Goal: Task Accomplishment & Management: Use online tool/utility

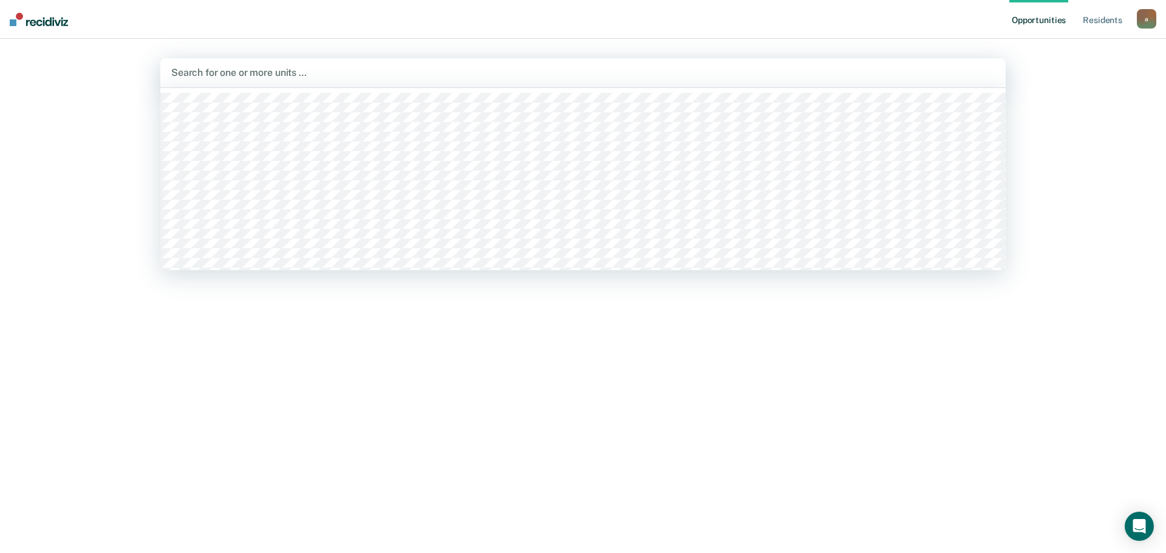
click at [233, 72] on div at bounding box center [582, 73] width 823 height 14
type input "ttcc / wc"
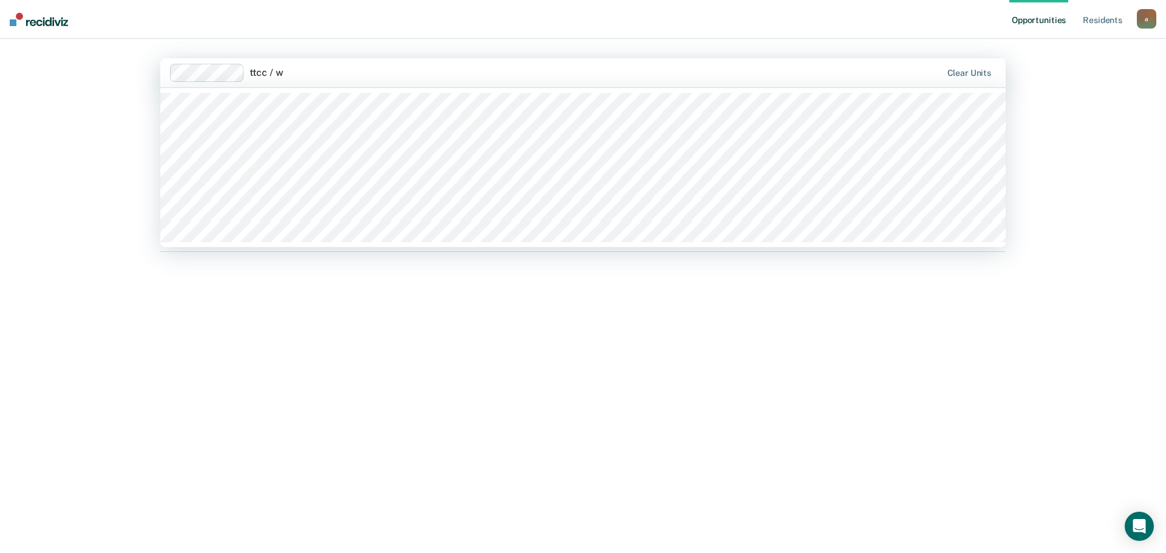
type input "ttcc / wc"
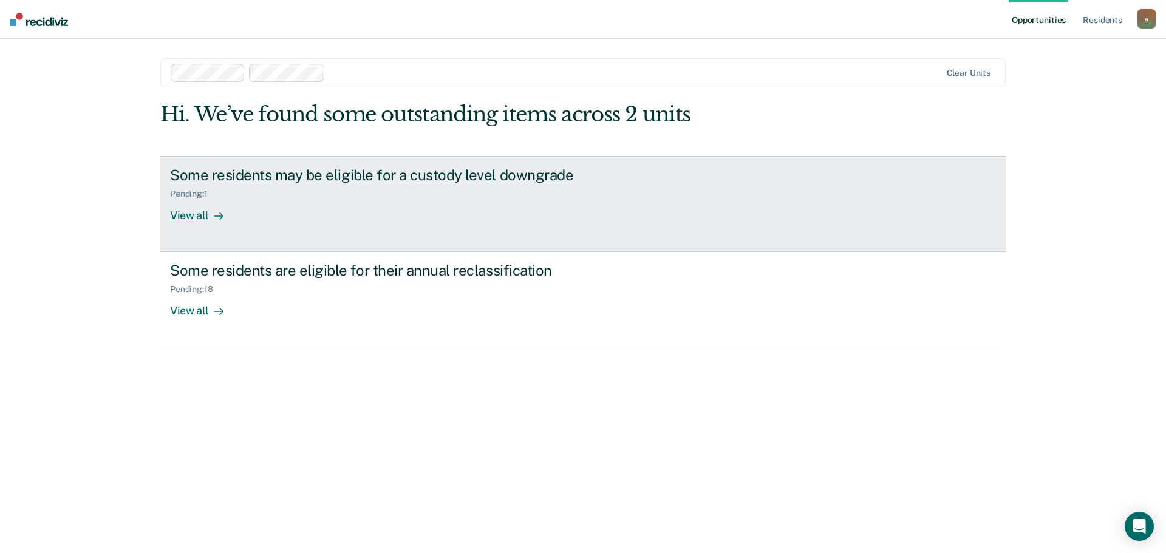
click at [248, 194] on div "Pending : 1" at bounding box center [383, 191] width 426 height 15
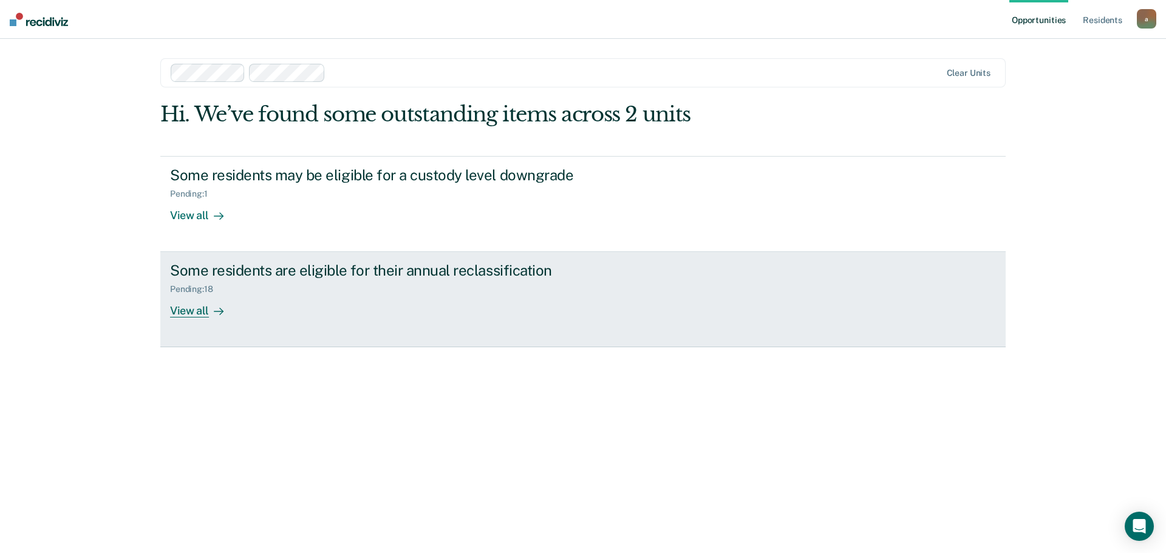
click at [255, 277] on div "Some residents are eligible for their annual reclassification" at bounding box center [383, 271] width 426 height 18
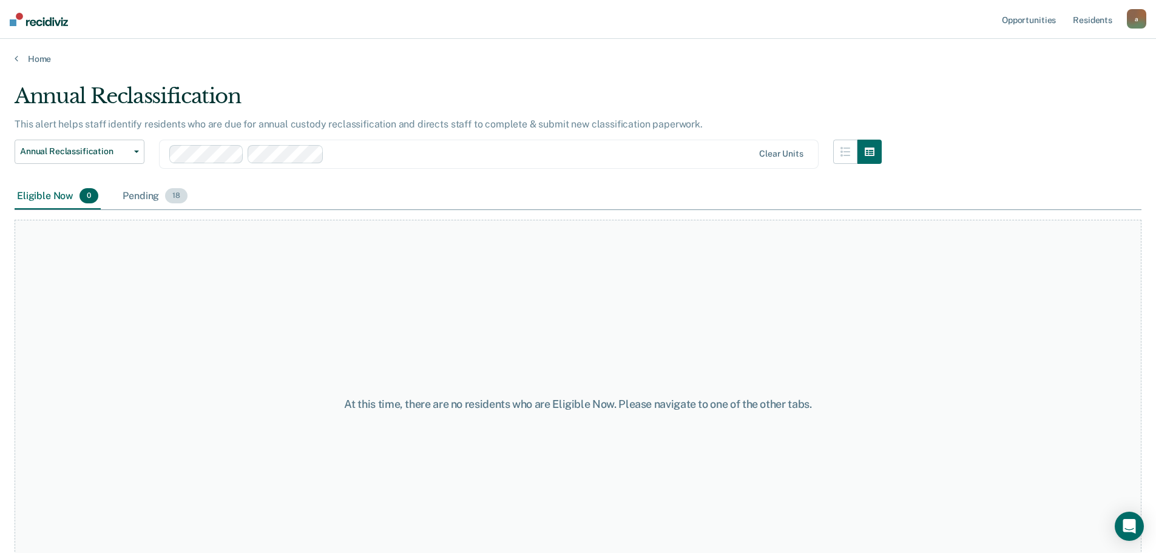
click at [154, 193] on div "Pending 18" at bounding box center [155, 196] width 70 height 27
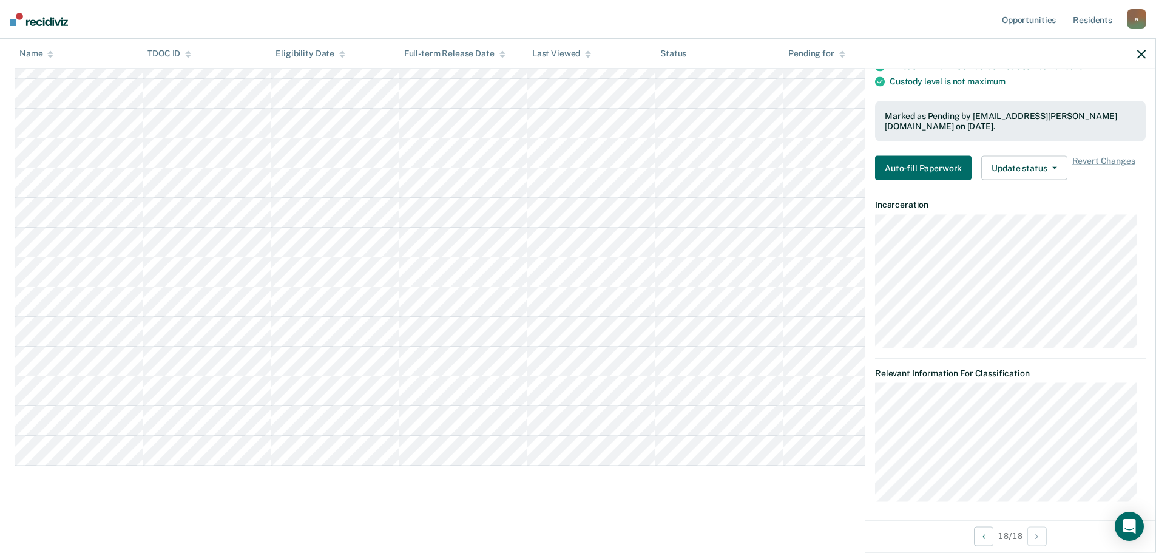
scroll to position [121, 0]
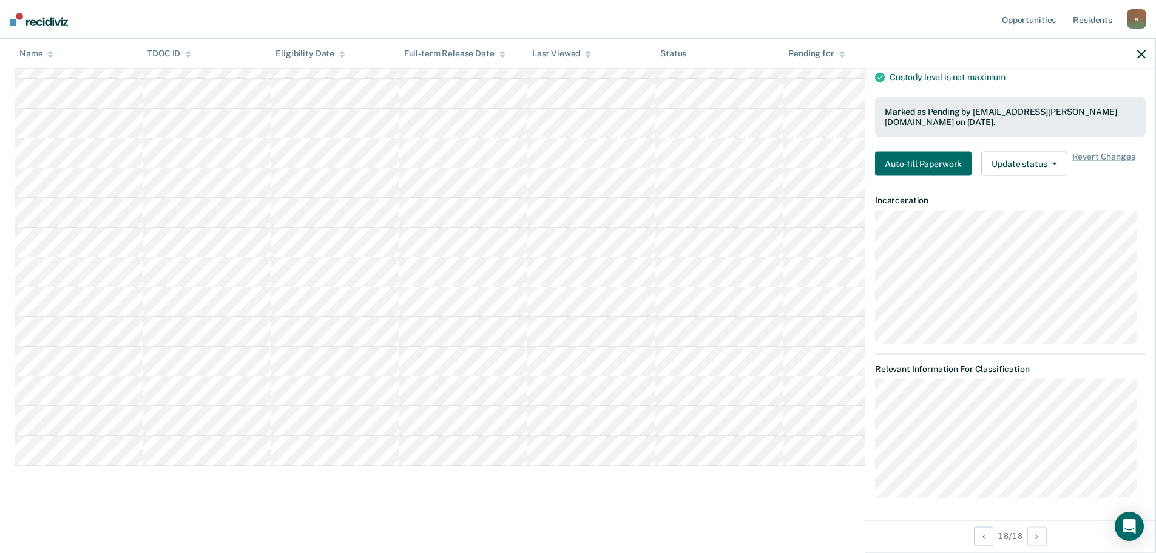
click at [1144, 53] on icon "button" at bounding box center [1142, 54] width 8 height 8
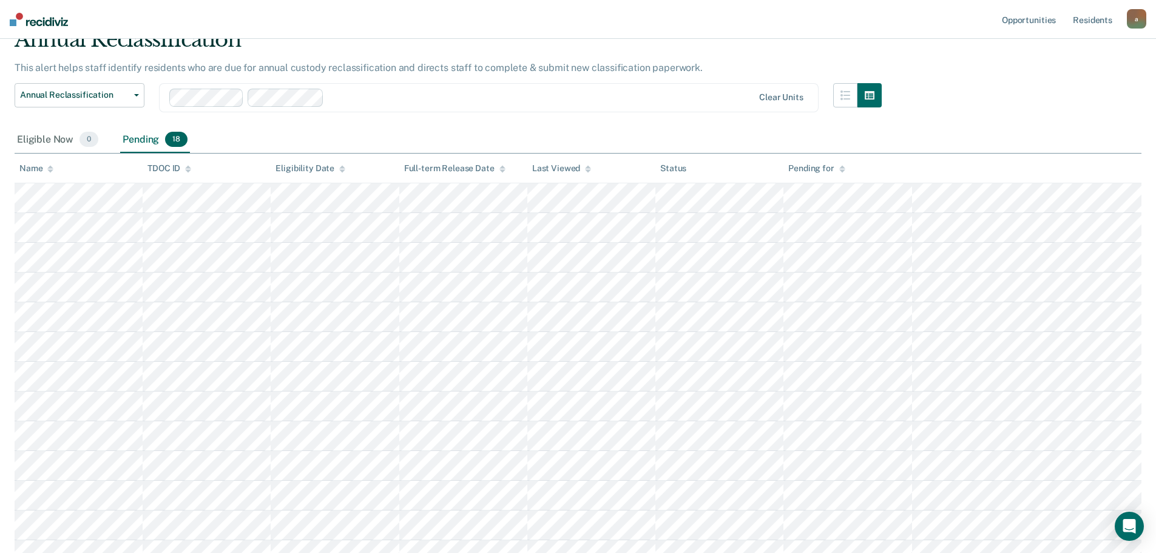
scroll to position [0, 0]
